Goal: Navigation & Orientation: Find specific page/section

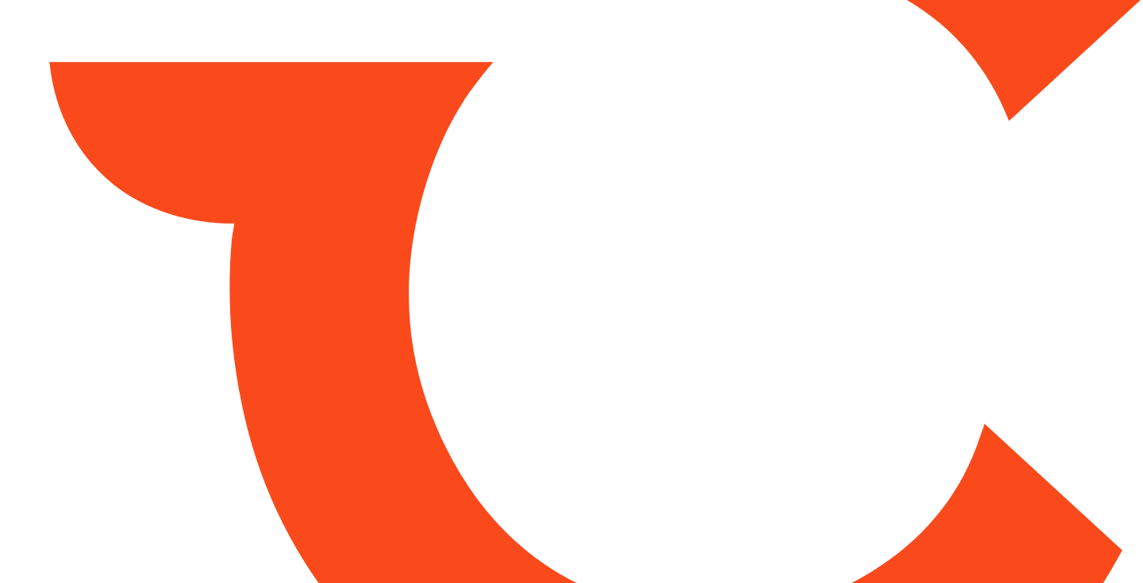
type input "*****"
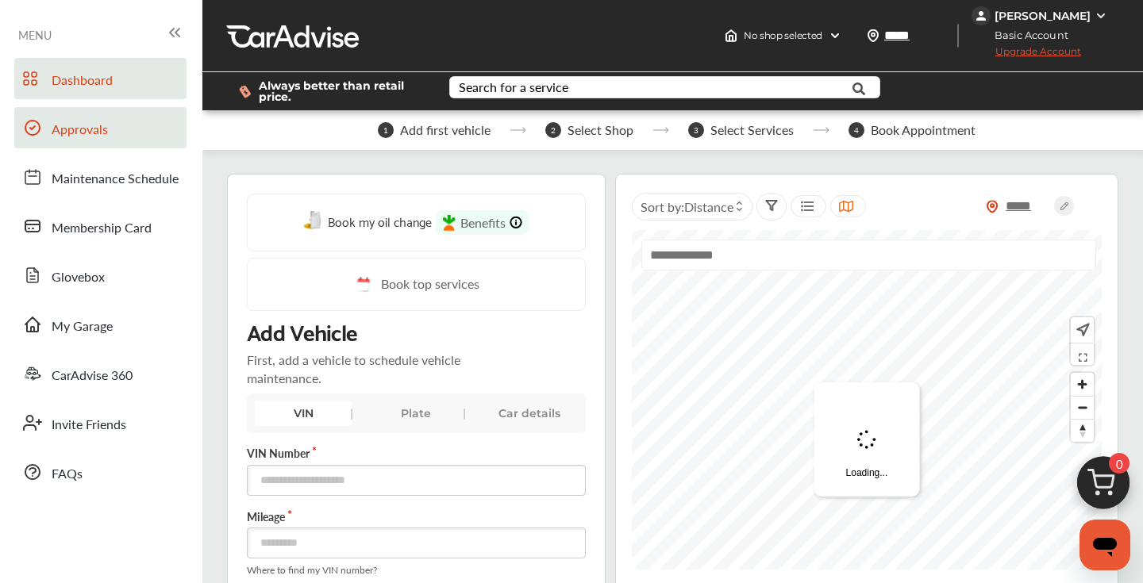
click at [94, 132] on span "Approvals" at bounding box center [80, 130] width 56 height 21
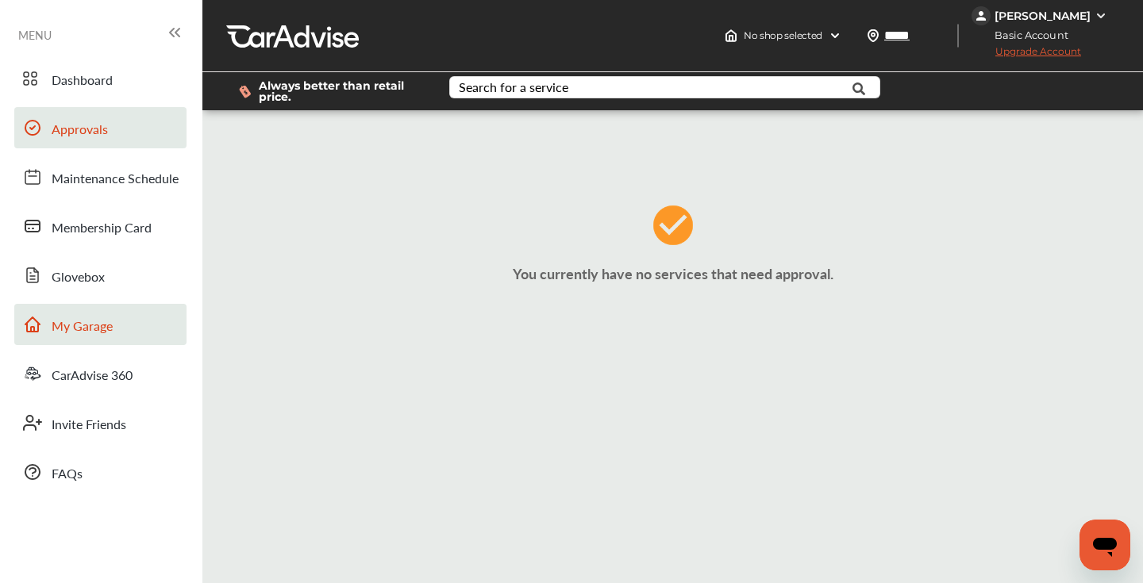
click at [125, 320] on link "My Garage" at bounding box center [100, 324] width 172 height 41
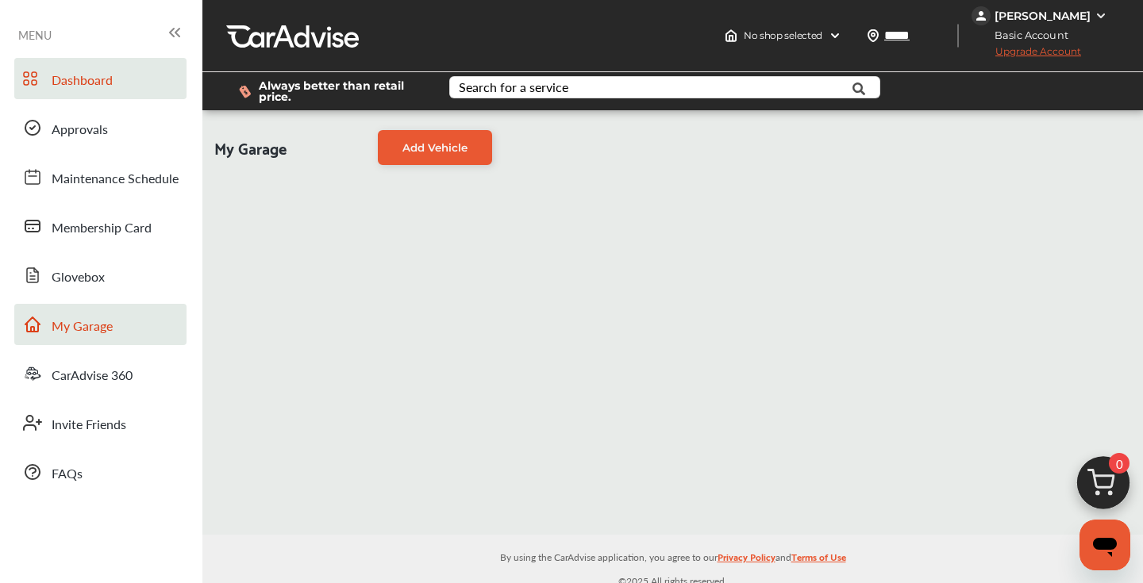
click at [75, 75] on span "Dashboard" at bounding box center [82, 81] width 61 height 21
